Goal: Information Seeking & Learning: Learn about a topic

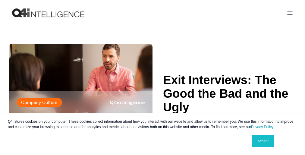
click at [152, 131] on div "Q4i stores cookies on your computer. These cookies collect information about ho…" at bounding box center [152, 134] width 301 height 42
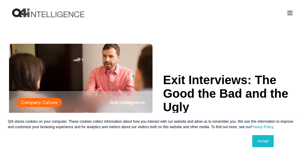
click at [152, 131] on div "Q4i stores cookies on your computer. These cookies collect information about ho…" at bounding box center [152, 134] width 301 height 42
